Goal: Information Seeking & Learning: Compare options

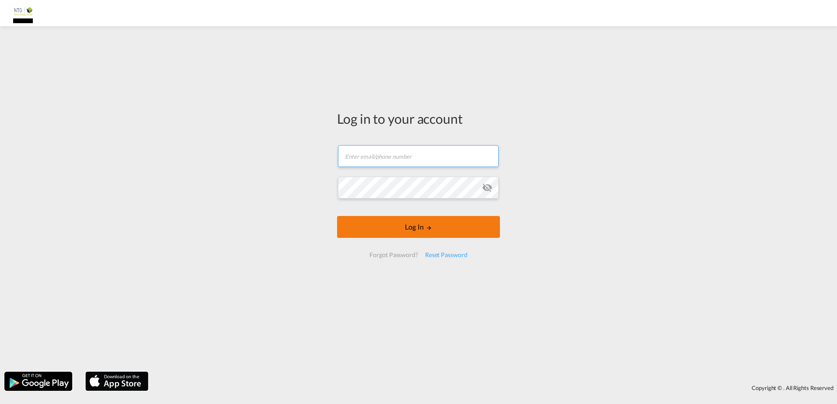
type input "[EMAIL_ADDRESS][DOMAIN_NAME]"
click at [394, 232] on button "Log In" at bounding box center [418, 227] width 163 height 22
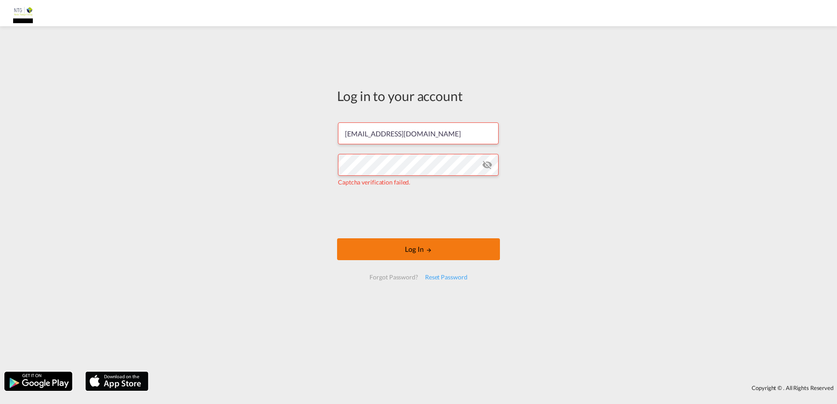
click at [410, 256] on button "Log In" at bounding box center [418, 249] width 163 height 22
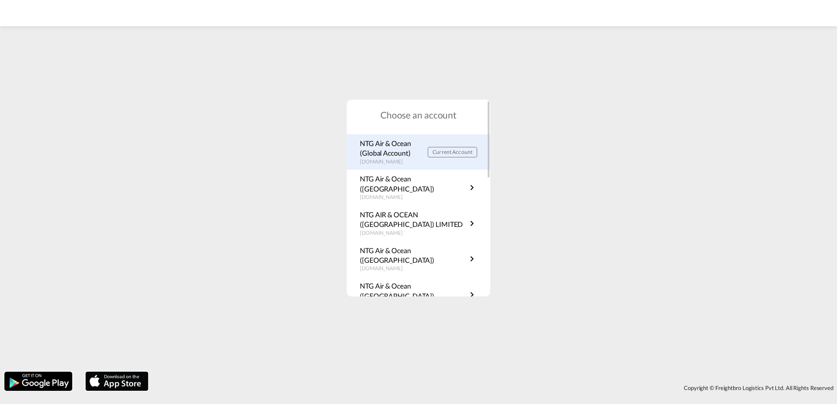
click at [392, 150] on p "NTG Air & Ocean (Global Account)" at bounding box center [394, 149] width 68 height 20
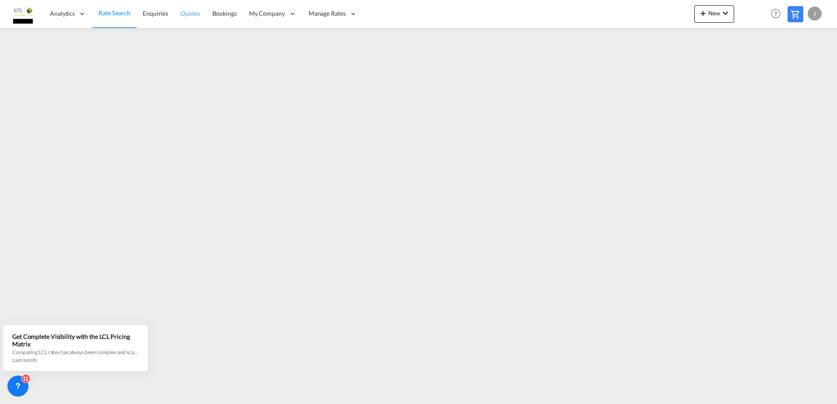
drag, startPoint x: 187, startPoint y: 5, endPoint x: 183, endPoint y: 7, distance: 4.5
click at [187, 5] on link "Quotes" at bounding box center [190, 14] width 32 height 28
click at [174, 0] on link "Quotes" at bounding box center [190, 14] width 32 height 28
click at [126, 16] on span "Rate Search" at bounding box center [114, 13] width 32 height 7
click at [814, 11] on div "J" at bounding box center [814, 14] width 14 height 14
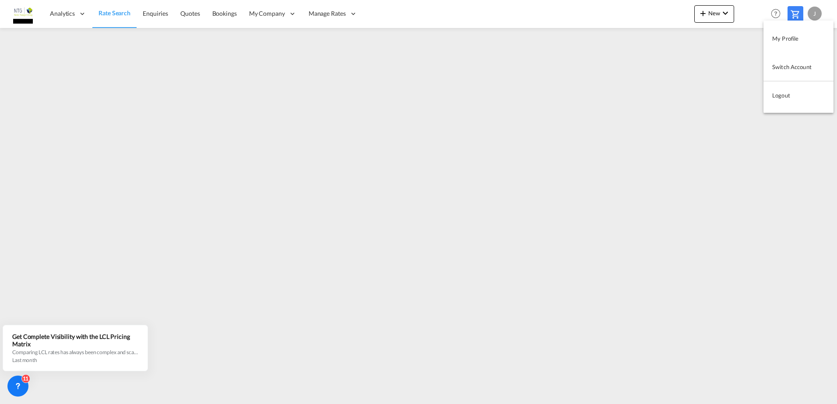
click at [812, 63] on button "Switch Account" at bounding box center [798, 67] width 70 height 18
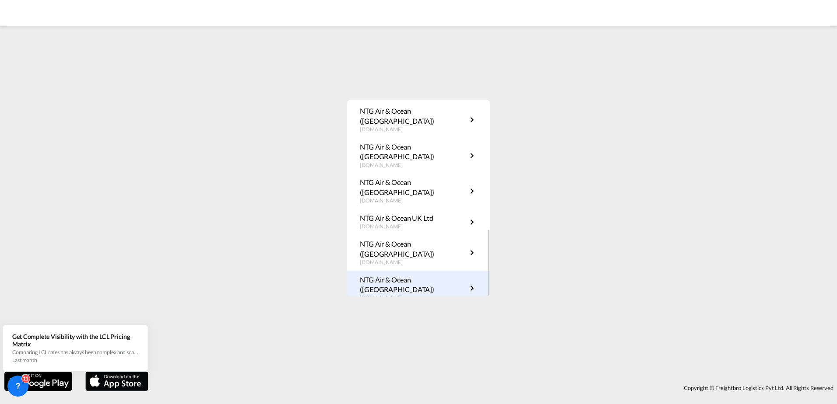
scroll to position [219, 0]
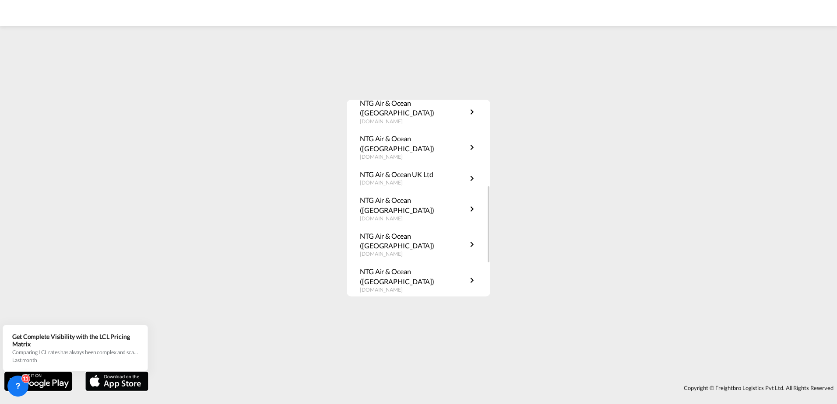
click at [451, 298] on div "NTG Air & Ocean(Finland) fi.rates.ntgairocean.com" at bounding box center [419, 316] width 144 height 36
click at [449, 338] on link "NTG Air & Ocean(Denmark) dk.rates.ntgairocean.com" at bounding box center [418, 351] width 117 height 27
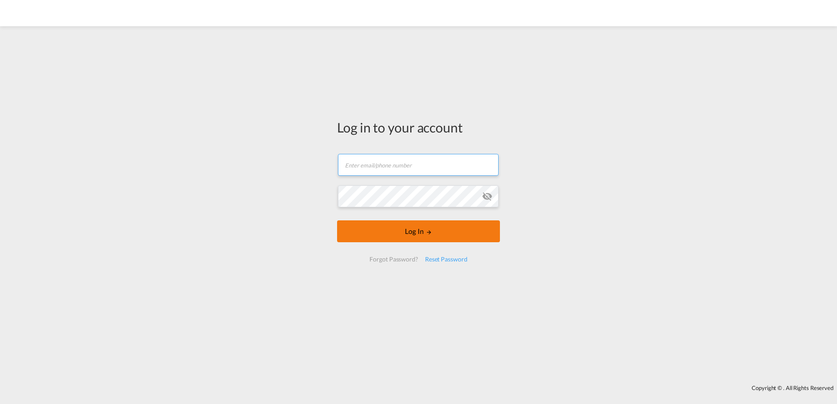
type input "[EMAIL_ADDRESS][DOMAIN_NAME]"
click at [433, 238] on button "Log In" at bounding box center [418, 232] width 163 height 22
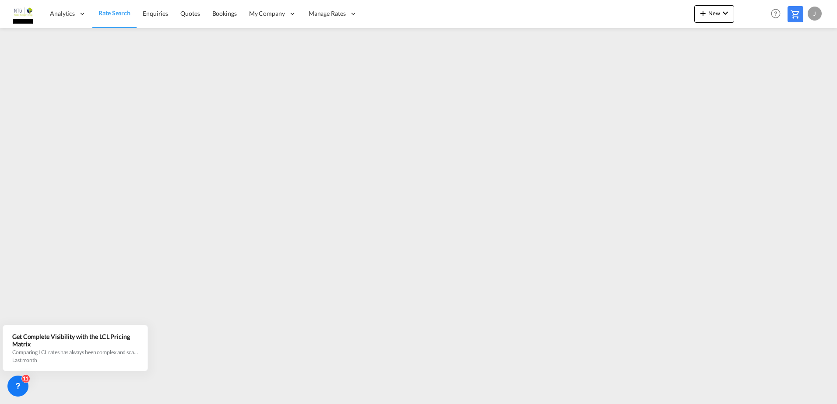
click at [125, 12] on span "Rate Search" at bounding box center [114, 12] width 32 height 7
